Goal: Check status: Check status

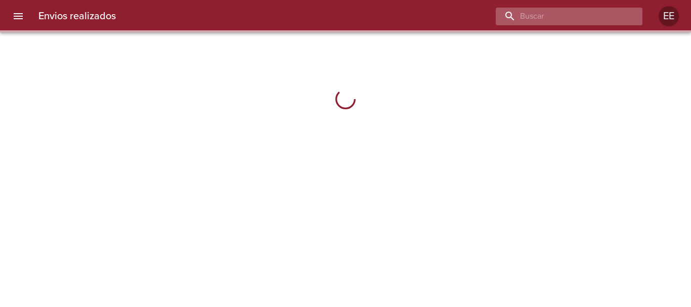
click at [566, 12] on input "buscar" at bounding box center [561, 17] width 130 height 18
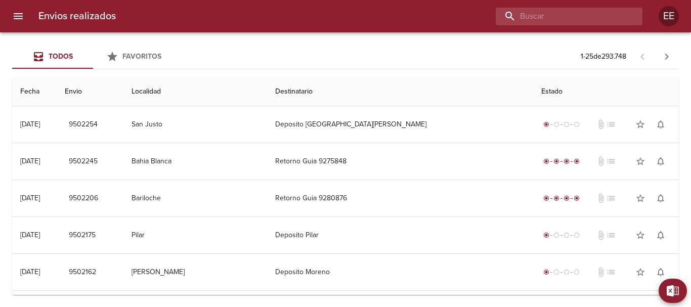
paste input "[PERSON_NAME]"
type input "[PERSON_NAME]"
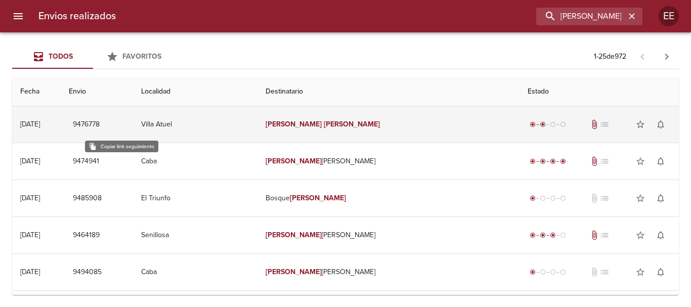
click at [100, 125] on span "9476778" at bounding box center [86, 124] width 27 height 13
click at [347, 128] on em "[PERSON_NAME]" at bounding box center [352, 124] width 56 height 9
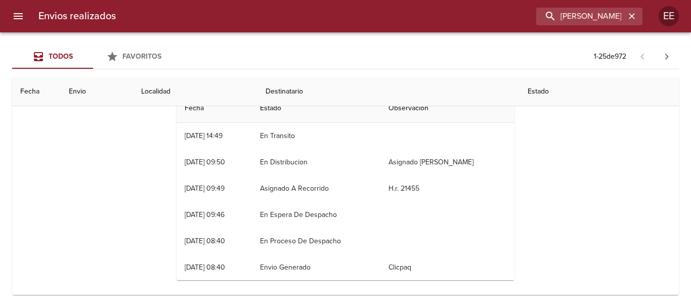
scroll to position [51, 0]
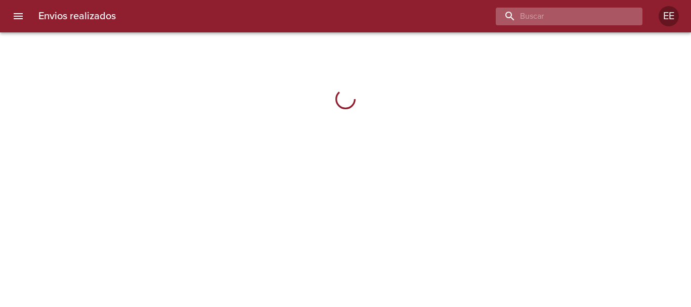
click at [579, 23] on input "buscar" at bounding box center [561, 17] width 130 height 18
paste input "[URL][DOMAIN_NAME]"
type input "h"
